Goal: Task Accomplishment & Management: Manage account settings

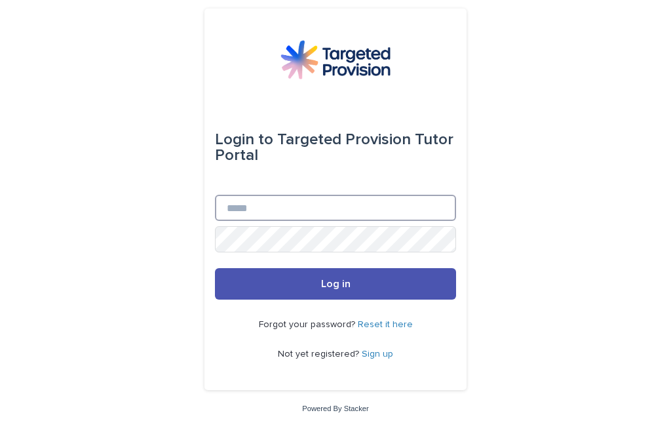
click at [227, 221] on input "Email" at bounding box center [335, 208] width 241 height 26
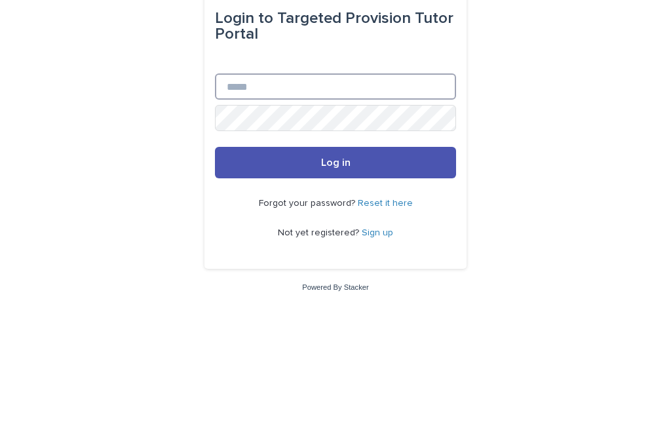
type input "**********"
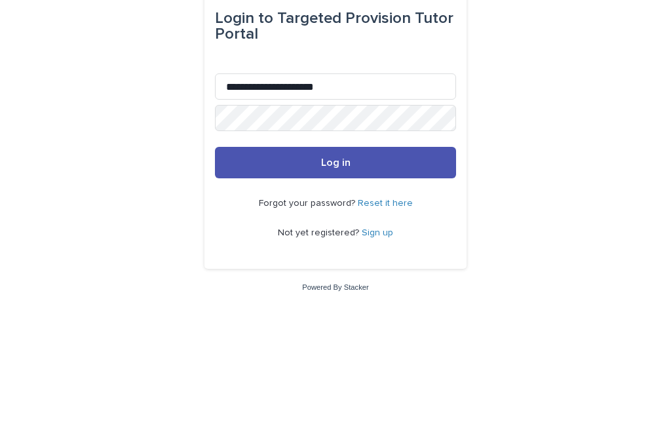
click at [335, 268] on button "Log in" at bounding box center [335, 283] width 241 height 31
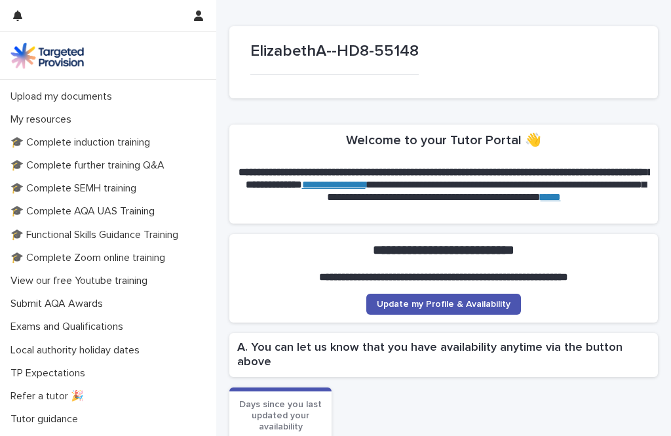
scroll to position [293, 0]
click at [397, 305] on span "Update my Profile & Availability" at bounding box center [444, 303] width 134 height 9
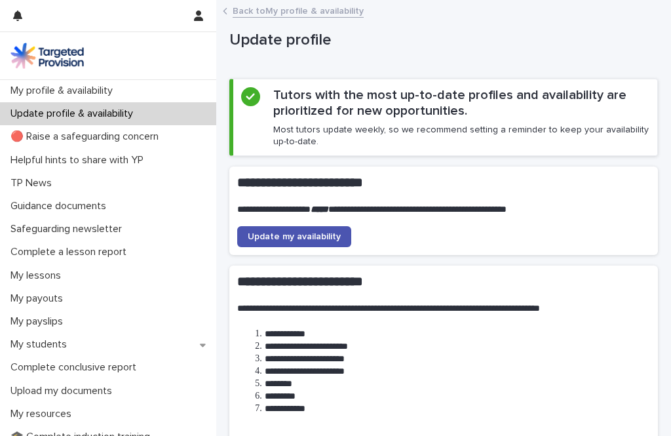
click at [269, 14] on link "Back to My profile & availability" at bounding box center [298, 10] width 131 height 15
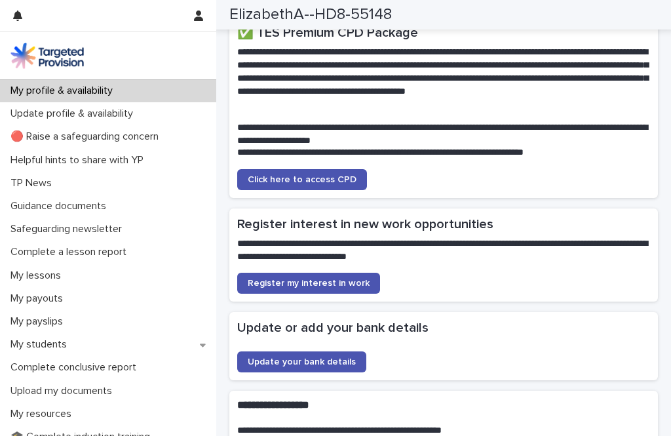
scroll to position [1912, 0]
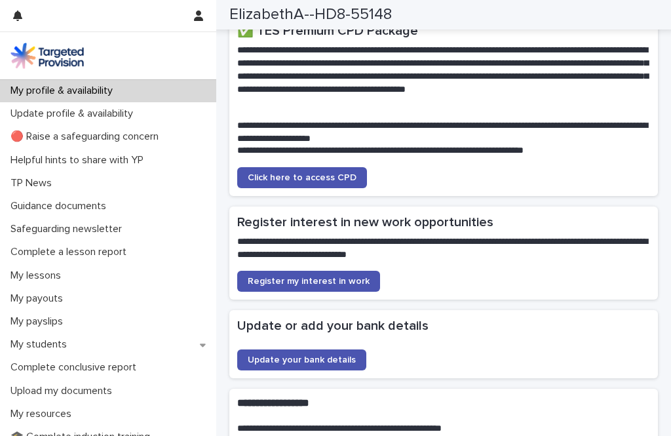
click at [293, 276] on span "Register my interest in work" at bounding box center [309, 280] width 122 height 9
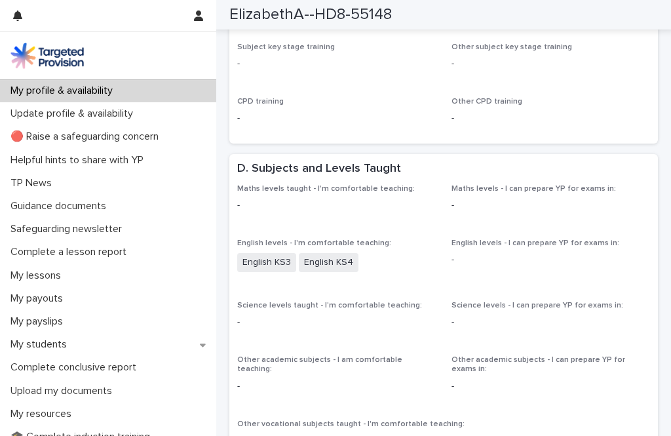
scroll to position [677, 0]
click at [495, 237] on p "English levels - I can prepare YP for exams in:" at bounding box center [550, 241] width 199 height 9
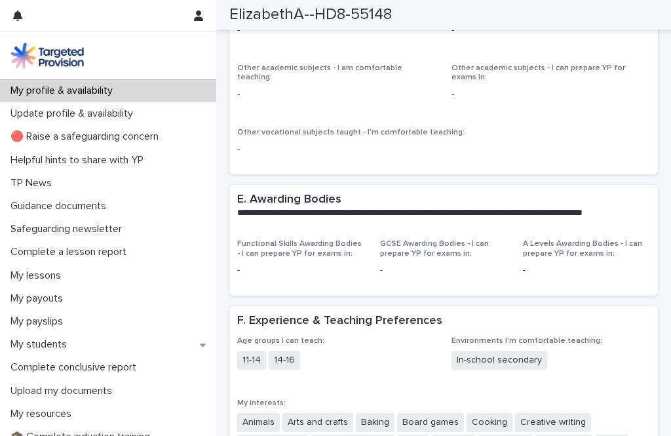
scroll to position [968, 0]
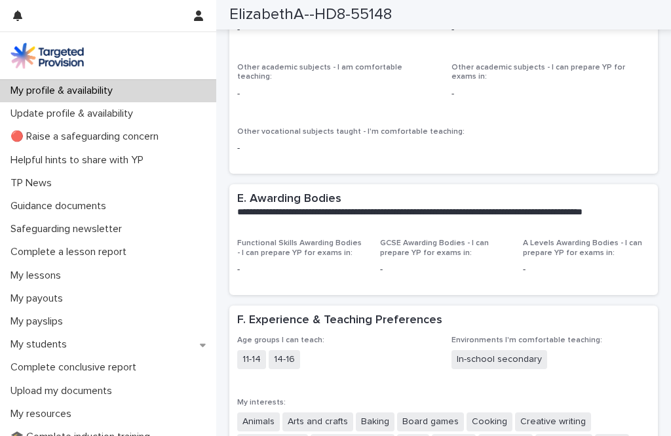
click at [415, 260] on div "-" at bounding box center [443, 268] width 127 height 16
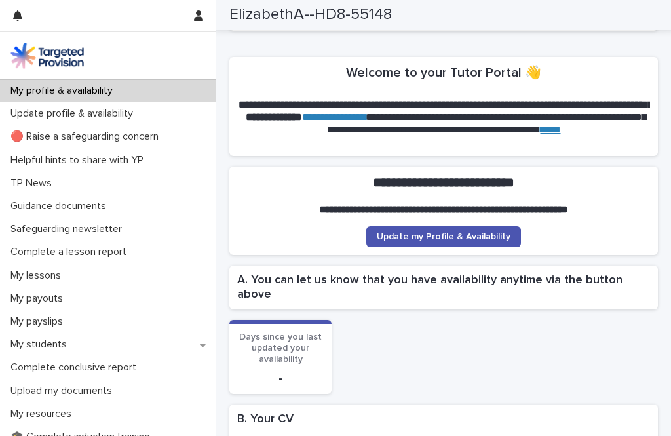
scroll to position [67, 0]
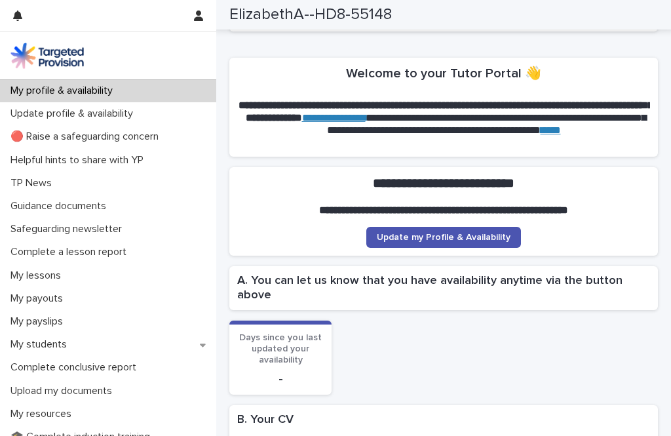
click at [398, 233] on span "Update my Profile & Availability" at bounding box center [444, 237] width 134 height 9
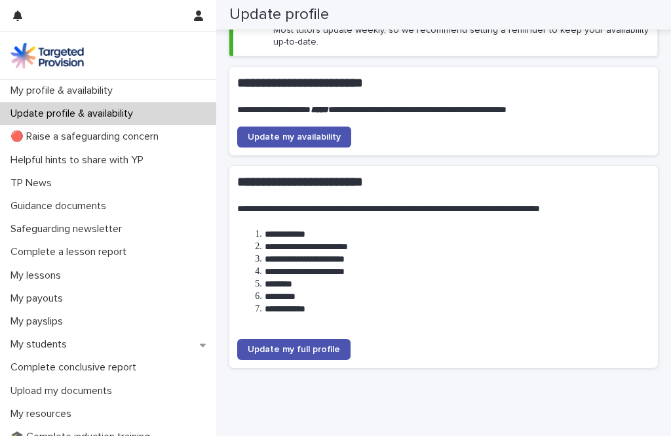
scroll to position [98, 0]
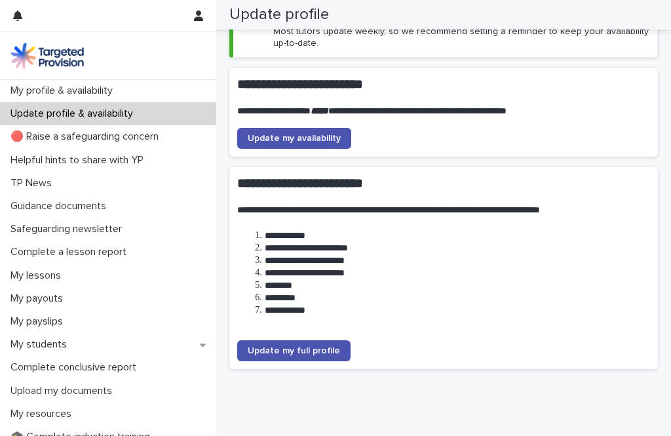
click at [282, 340] on link "Update my full profile" at bounding box center [293, 350] width 113 height 21
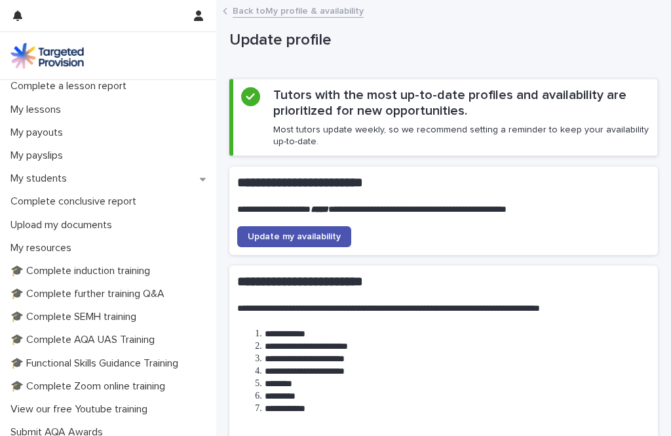
scroll to position [164, 0]
click at [29, 112] on p "My lessons" at bounding box center [38, 111] width 66 height 12
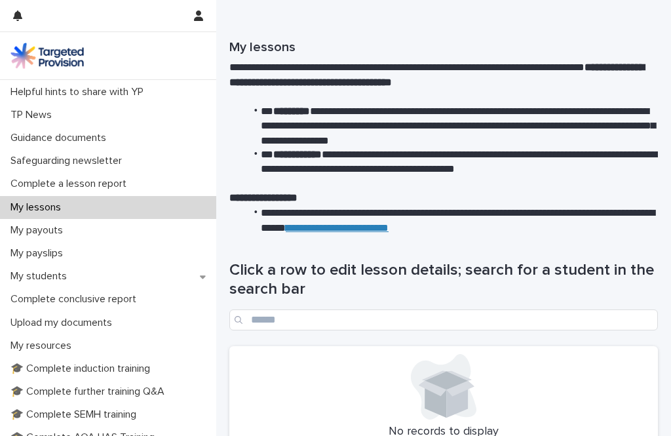
scroll to position [73, 0]
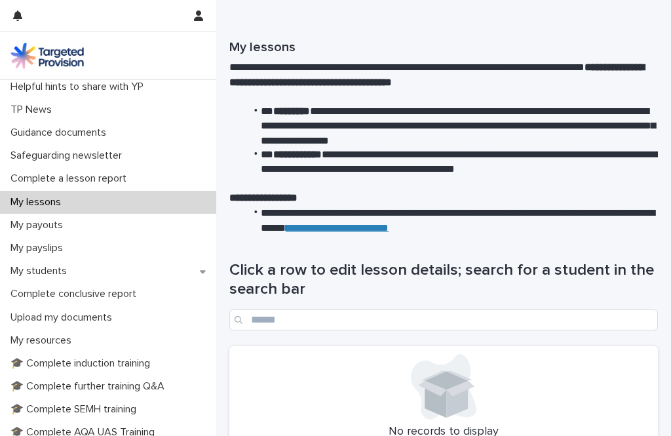
click at [30, 272] on p "My students" at bounding box center [41, 271] width 72 height 12
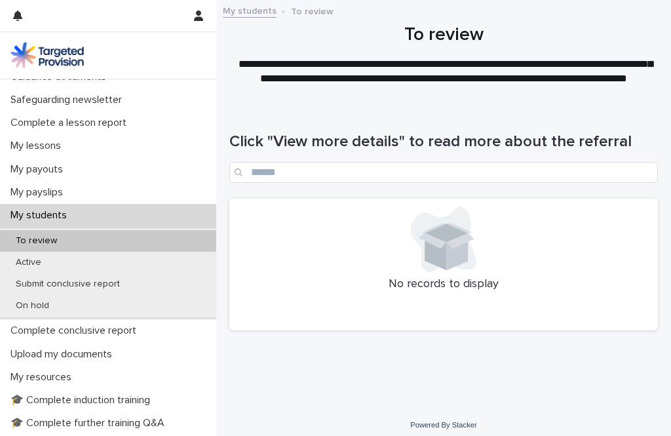
scroll to position [132, 0]
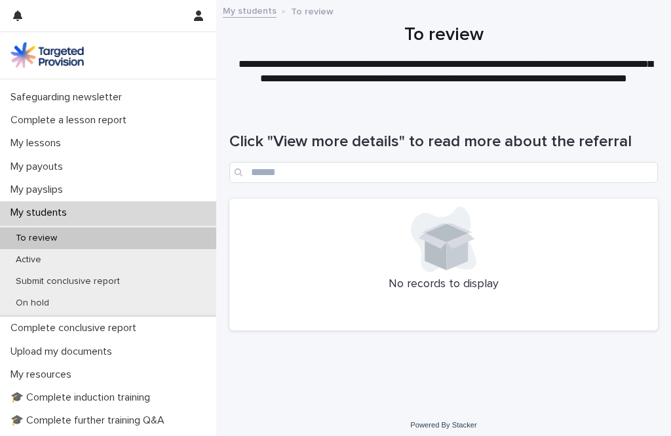
click at [29, 300] on p "On hold" at bounding box center [32, 302] width 54 height 11
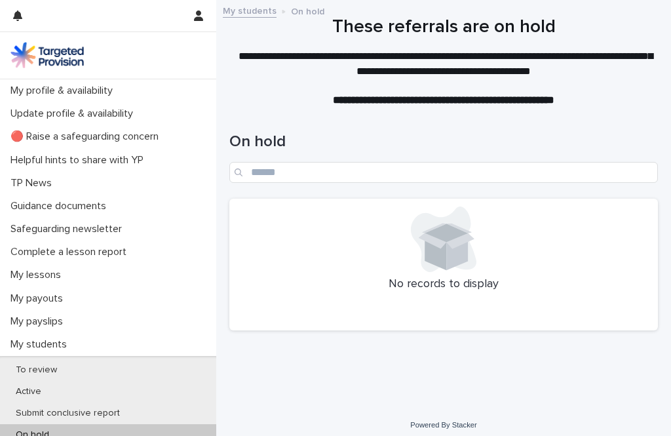
click at [28, 273] on p "My lessons" at bounding box center [38, 275] width 66 height 12
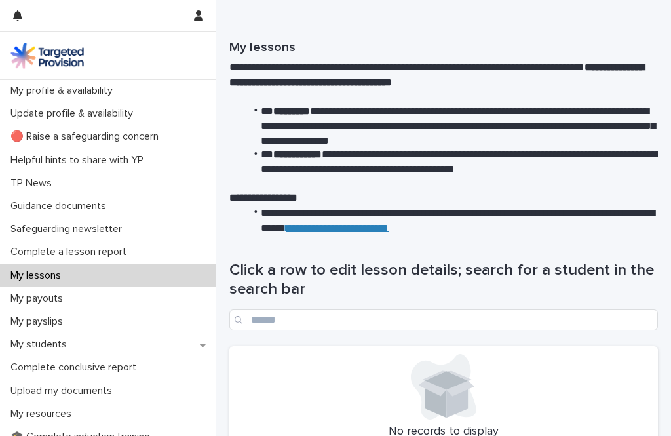
click at [77, 58] on img at bounding box center [46, 56] width 73 height 26
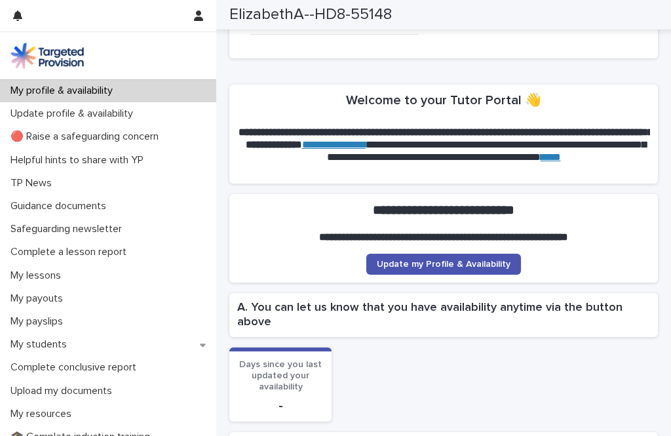
scroll to position [39, 0]
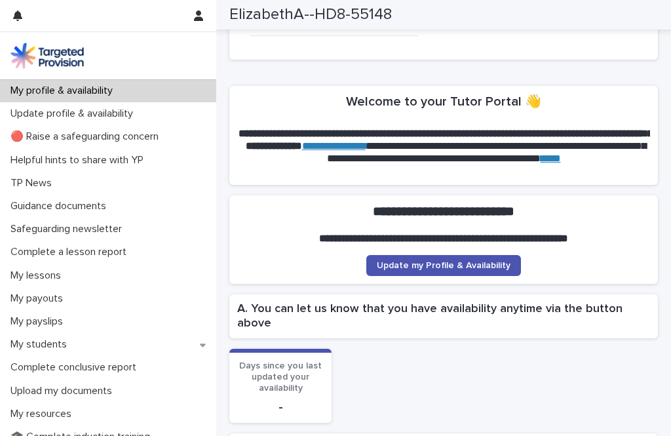
click at [366, 143] on link "**********" at bounding box center [334, 146] width 64 height 10
